Goal: Transaction & Acquisition: Book appointment/travel/reservation

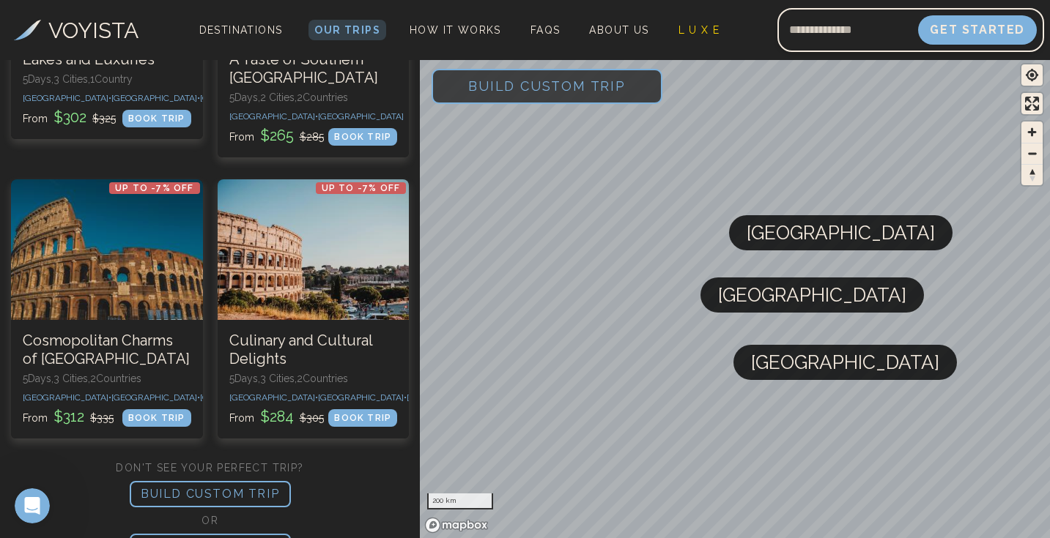
scroll to position [1149, 0]
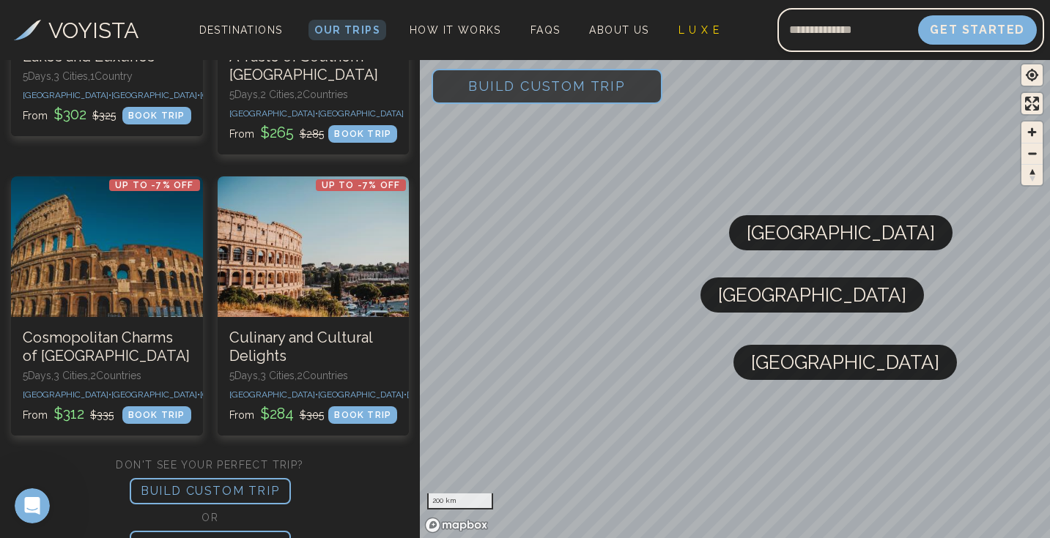
click at [207, 478] on p "BUILD CUSTOM TRIP" at bounding box center [210, 491] width 161 height 26
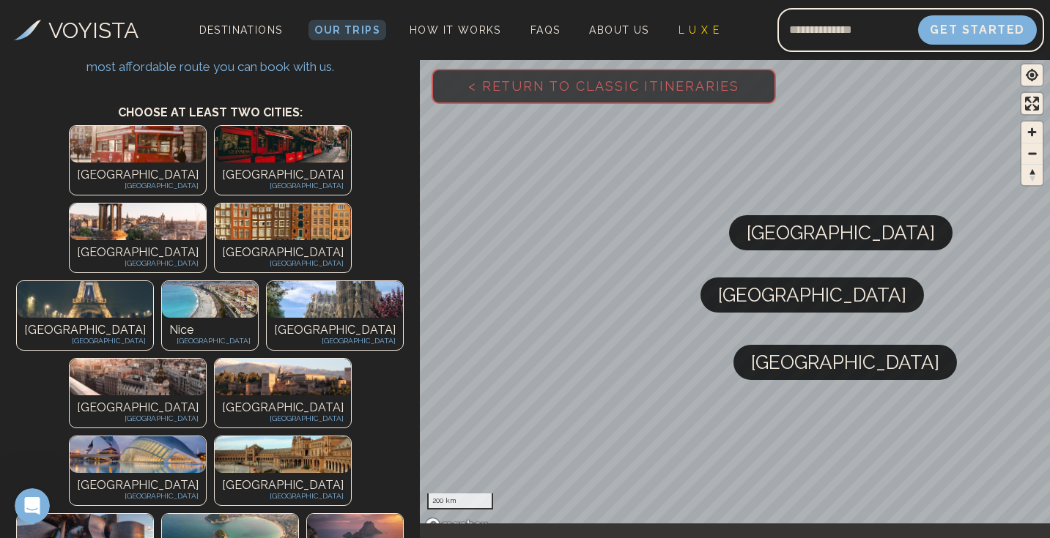
scroll to position [78, 0]
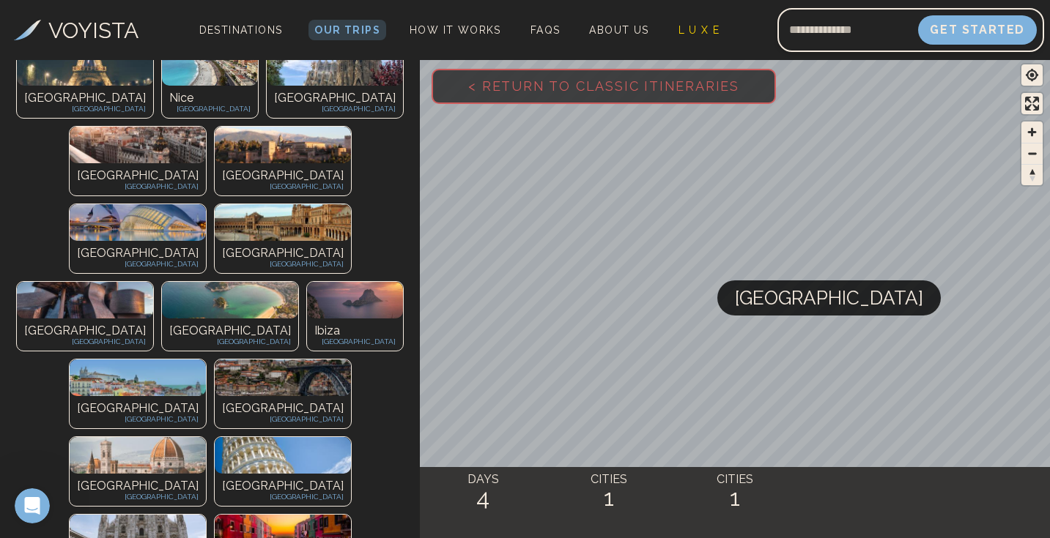
scroll to position [453, 0]
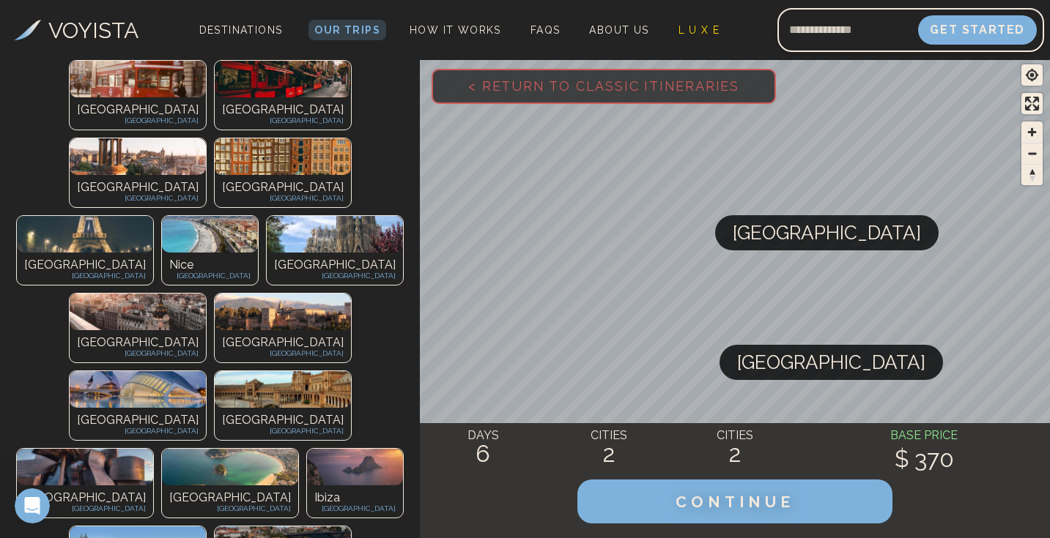
scroll to position [281, 0]
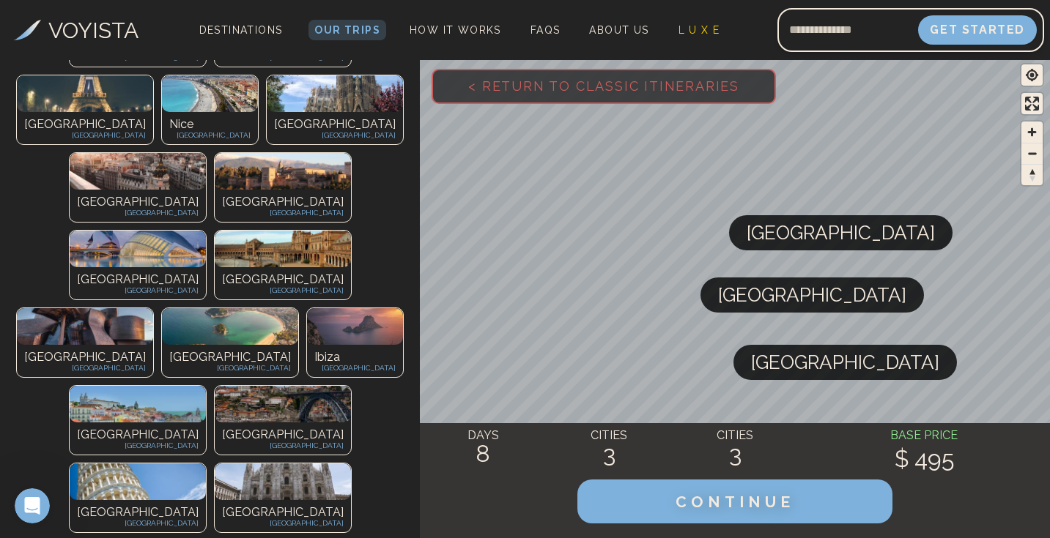
scroll to position [541, 0]
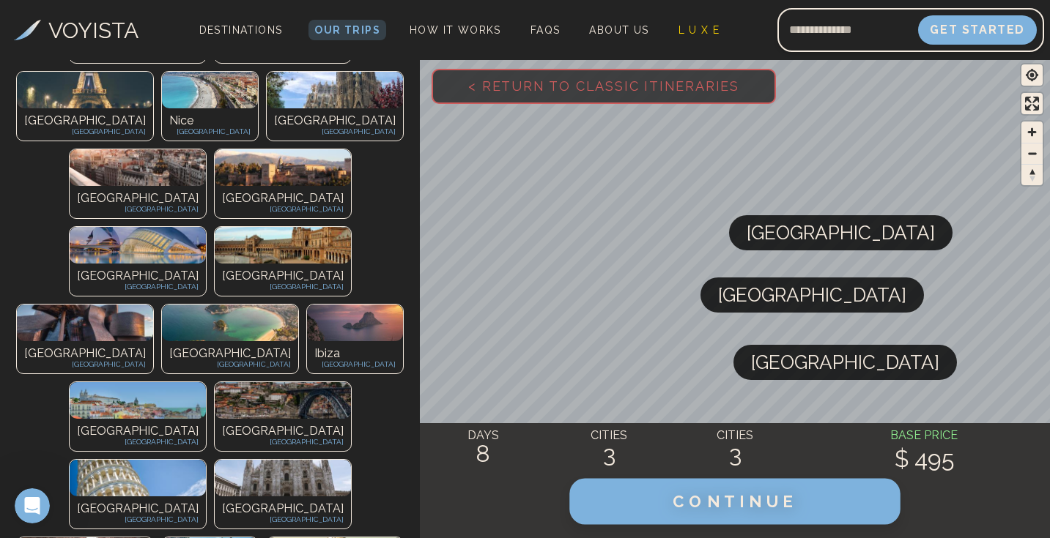
click at [755, 499] on span "CONTINUE" at bounding box center [735, 501] width 125 height 19
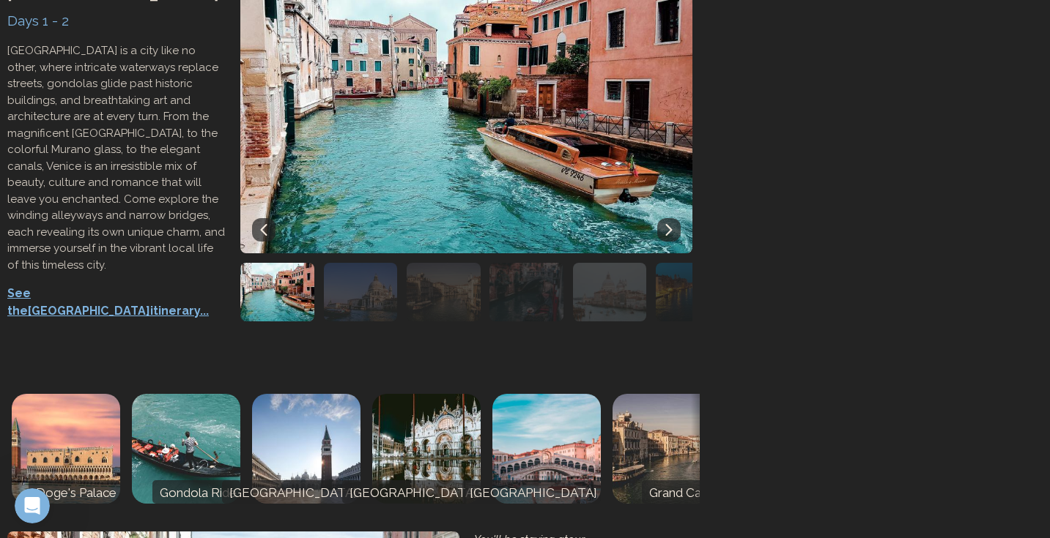
scroll to position [333, 0]
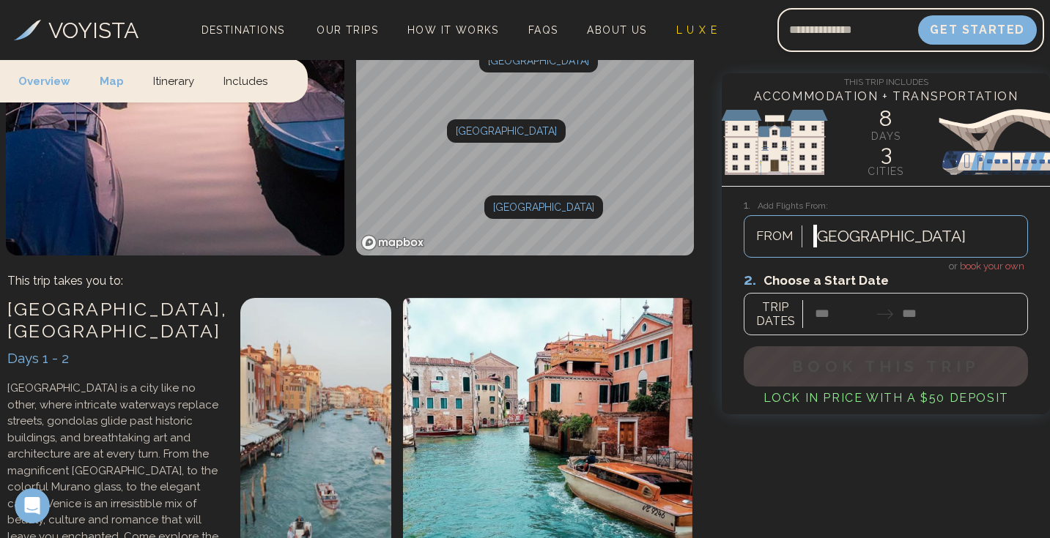
scroll to position [663, 0]
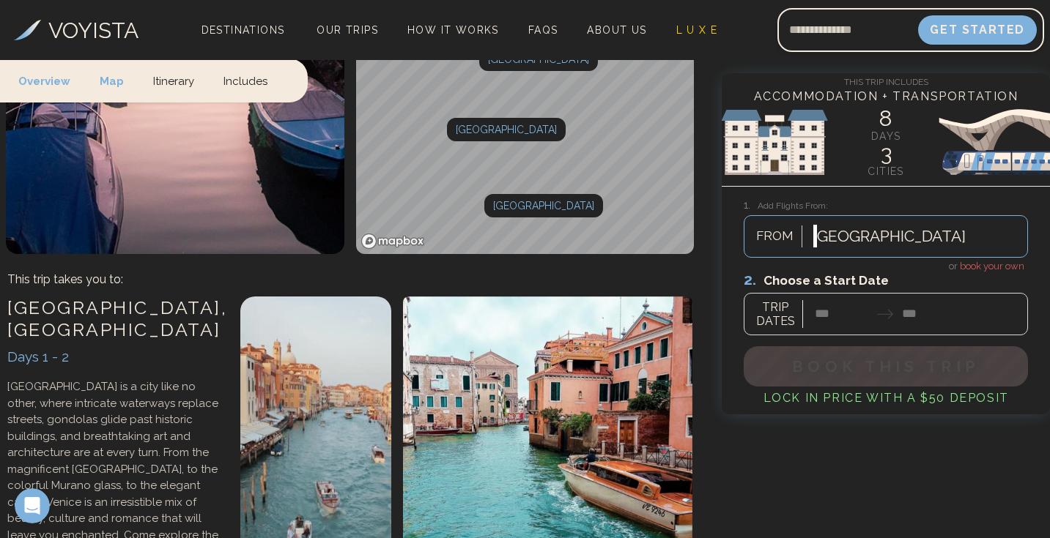
click at [782, 305] on div at bounding box center [886, 302] width 284 height 65
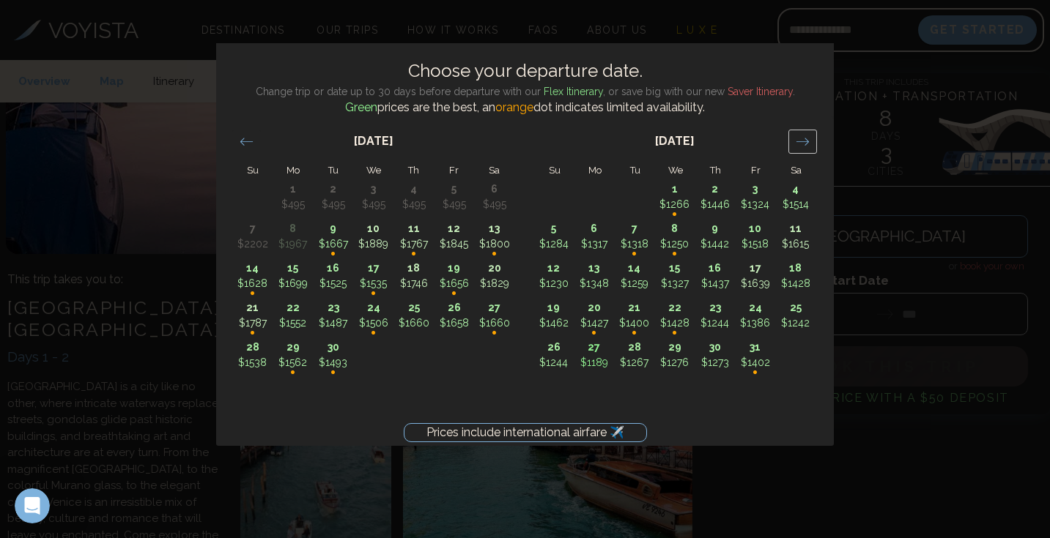
click at [807, 141] on icon "Move forward to switch to the next month." at bounding box center [802, 141] width 12 height 7
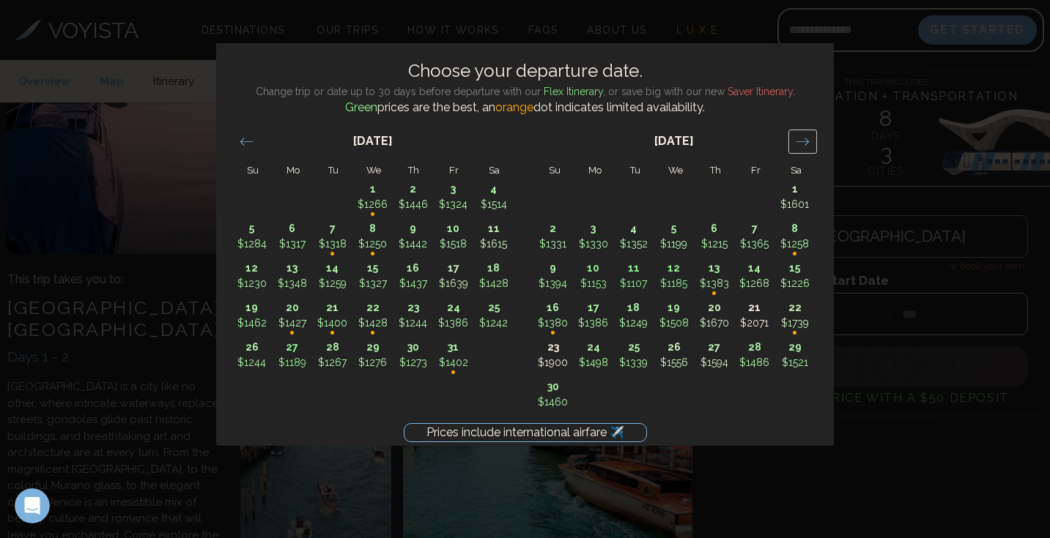
click at [807, 141] on icon "Move forward to switch to the next month." at bounding box center [802, 141] width 12 height 7
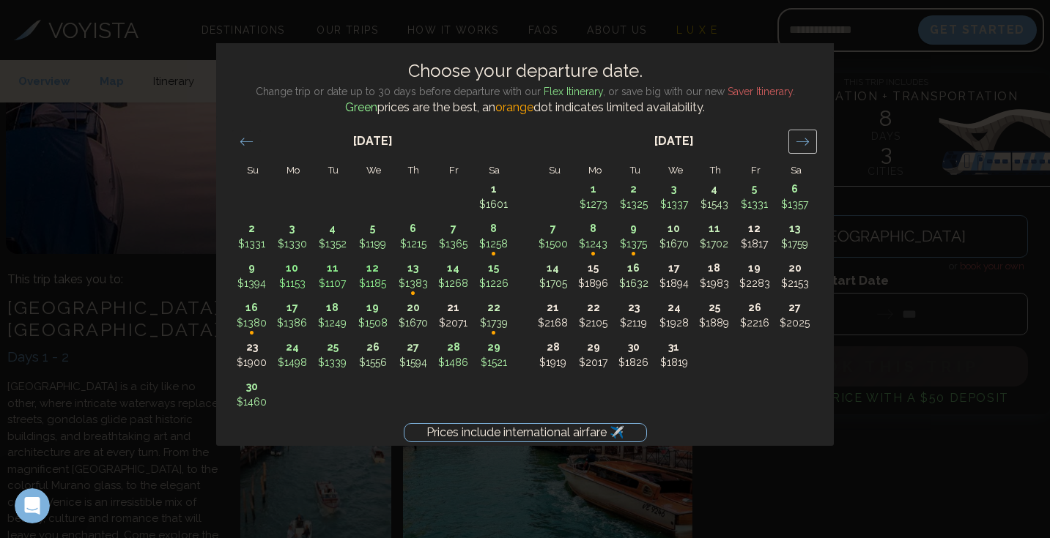
click at [807, 141] on icon "Move forward to switch to the next month." at bounding box center [802, 141] width 12 height 7
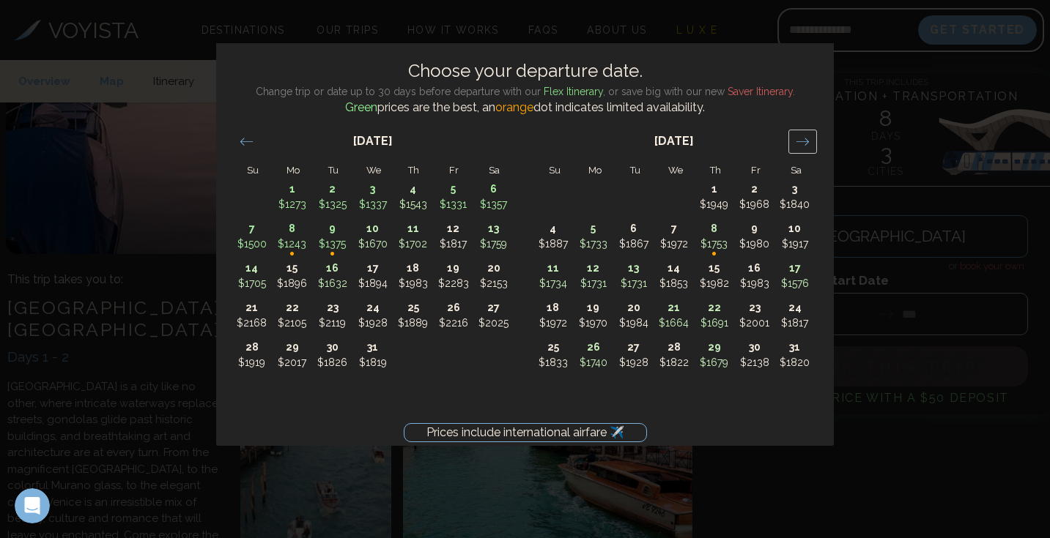
click at [808, 141] on icon "Move forward to switch to the next month." at bounding box center [802, 141] width 12 height 7
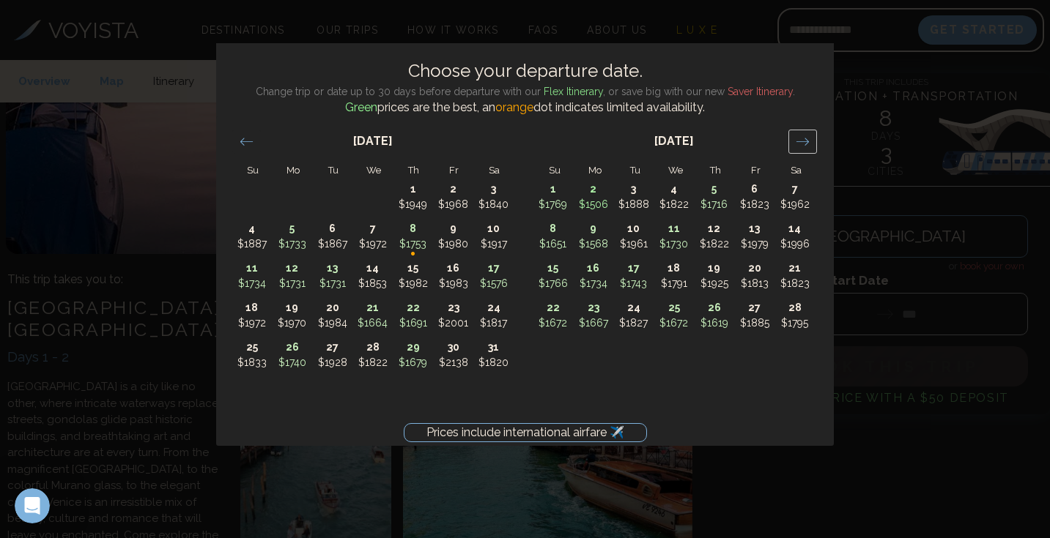
click at [808, 142] on icon "Move forward to switch to the next month." at bounding box center [802, 141] width 12 height 7
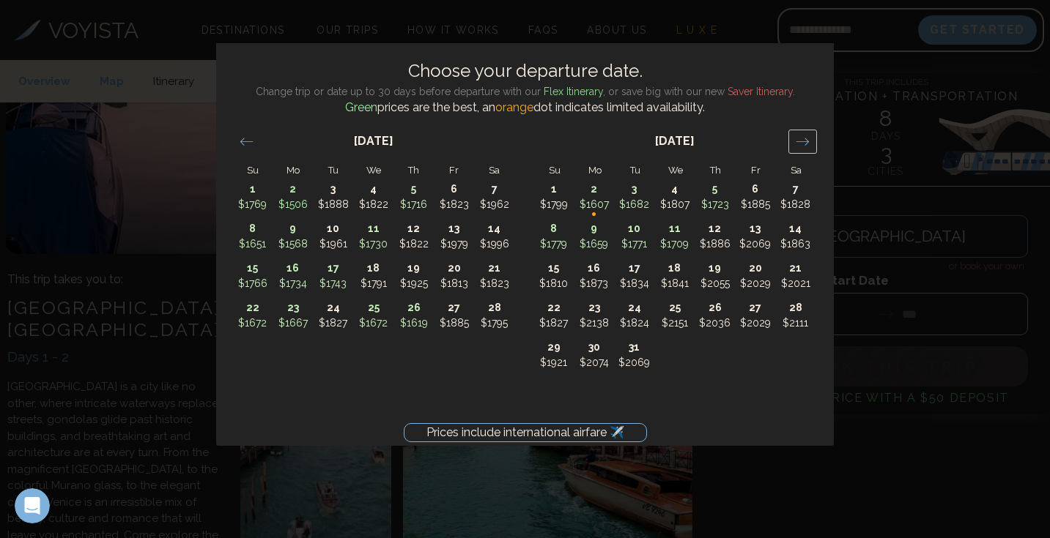
click at [808, 142] on icon "Move forward to switch to the next month." at bounding box center [802, 141] width 12 height 7
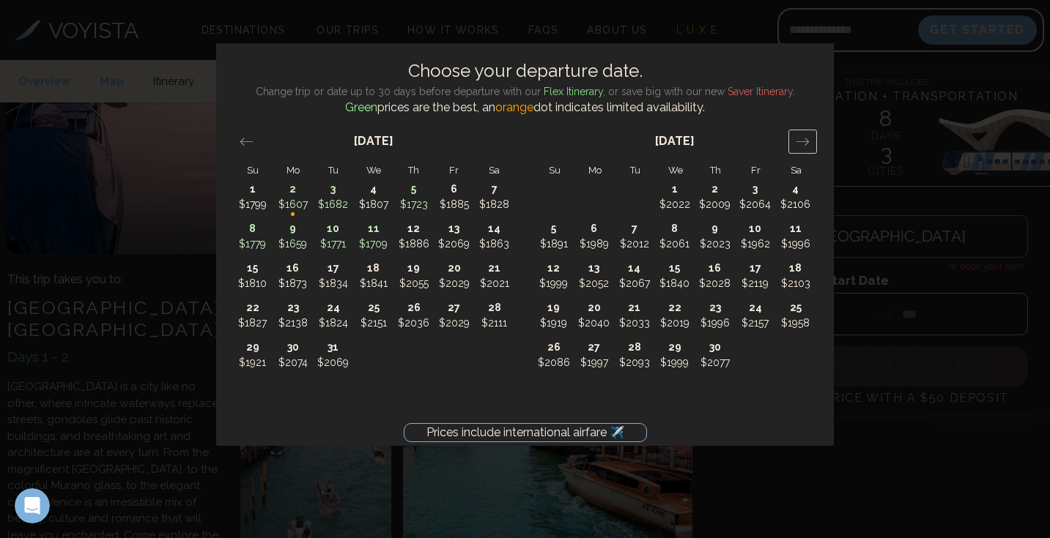
click at [809, 142] on icon "Move forward to switch to the next month." at bounding box center [803, 142] width 14 height 14
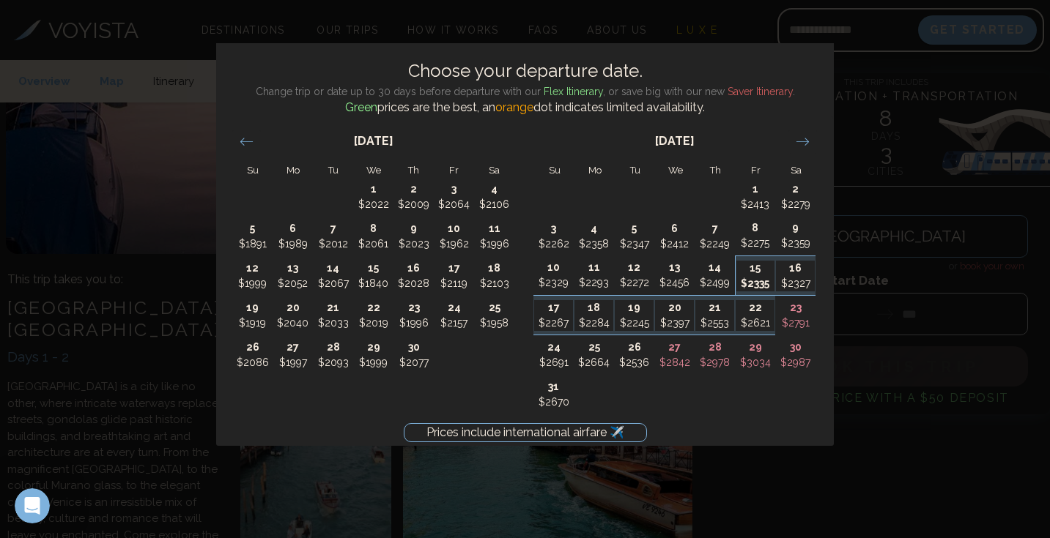
click at [762, 274] on p "15" at bounding box center [755, 268] width 39 height 15
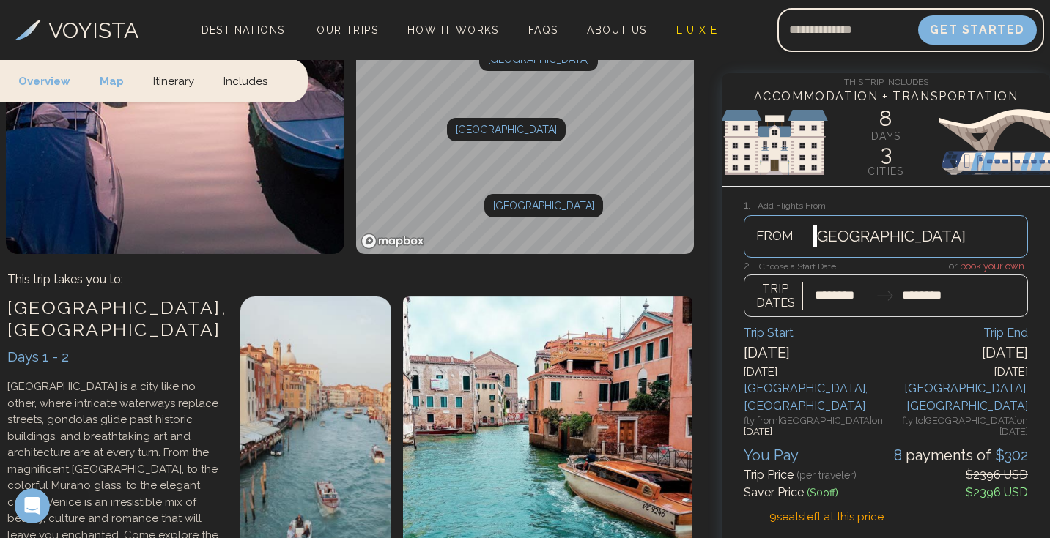
type input "********"
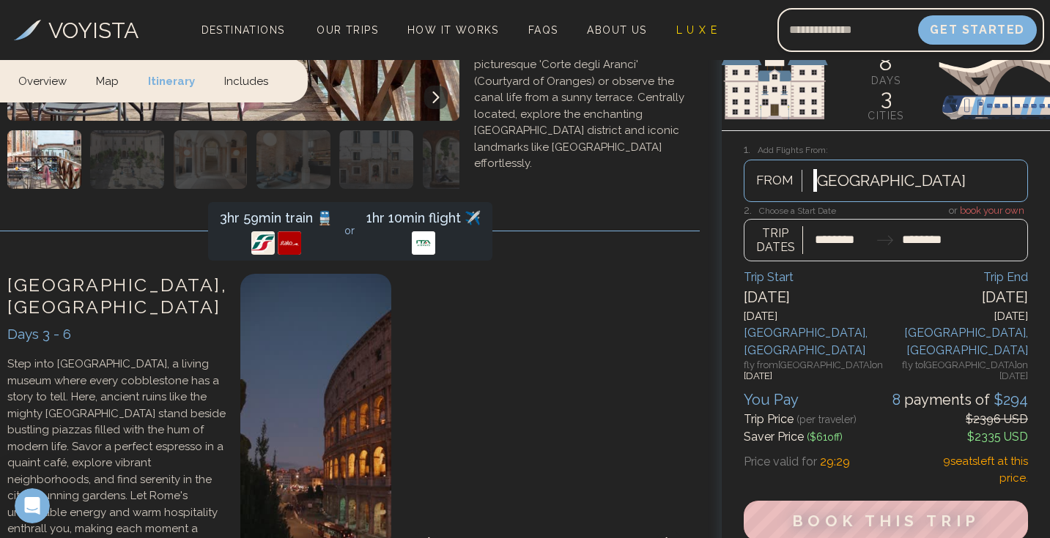
scroll to position [1708, 0]
